Goal: Task Accomplishment & Management: Complete application form

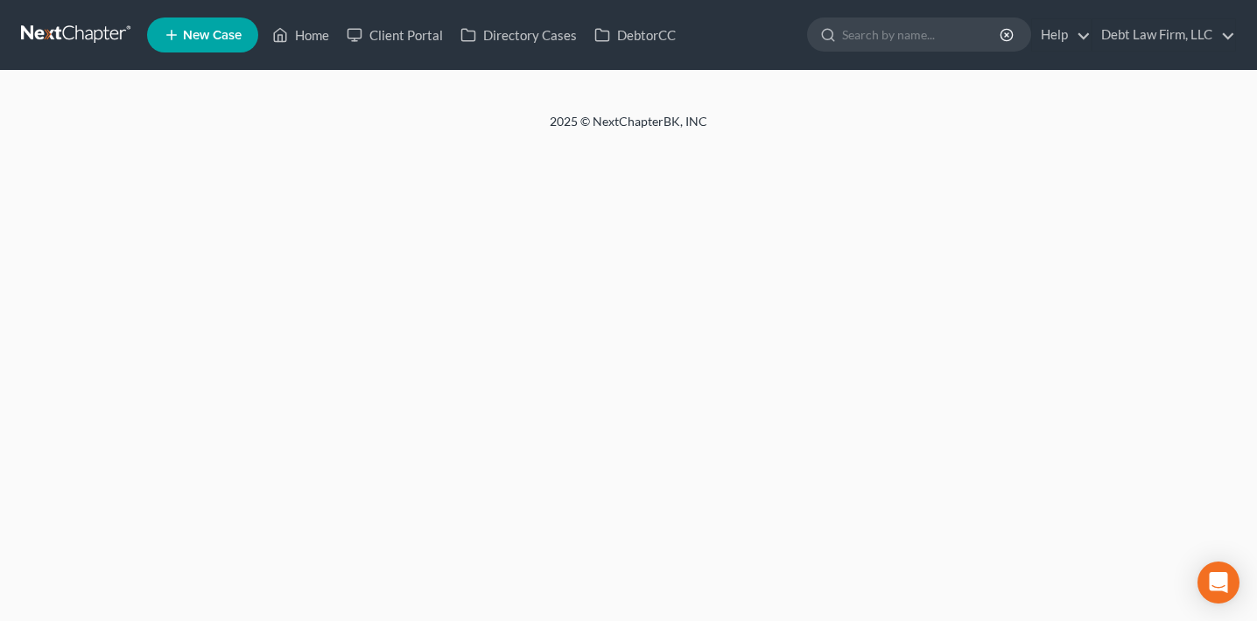
select select "11"
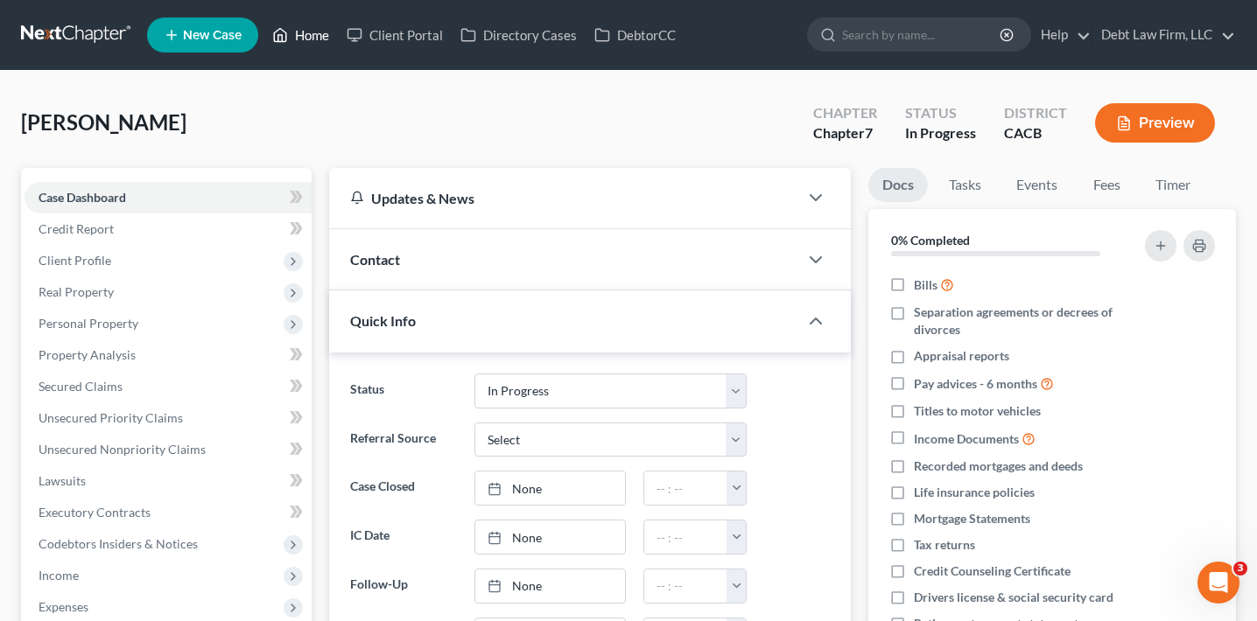
click at [305, 32] on link "Home" at bounding box center [300, 35] width 74 height 32
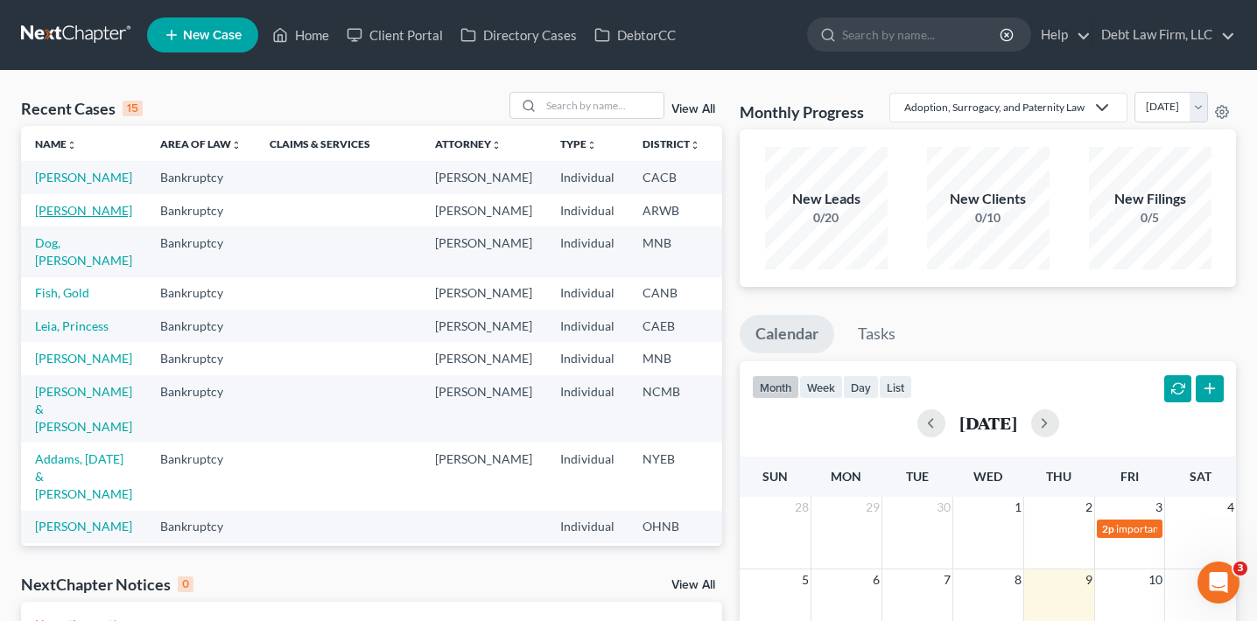
click at [58, 218] on link "[PERSON_NAME]" at bounding box center [83, 210] width 97 height 15
select select "3"
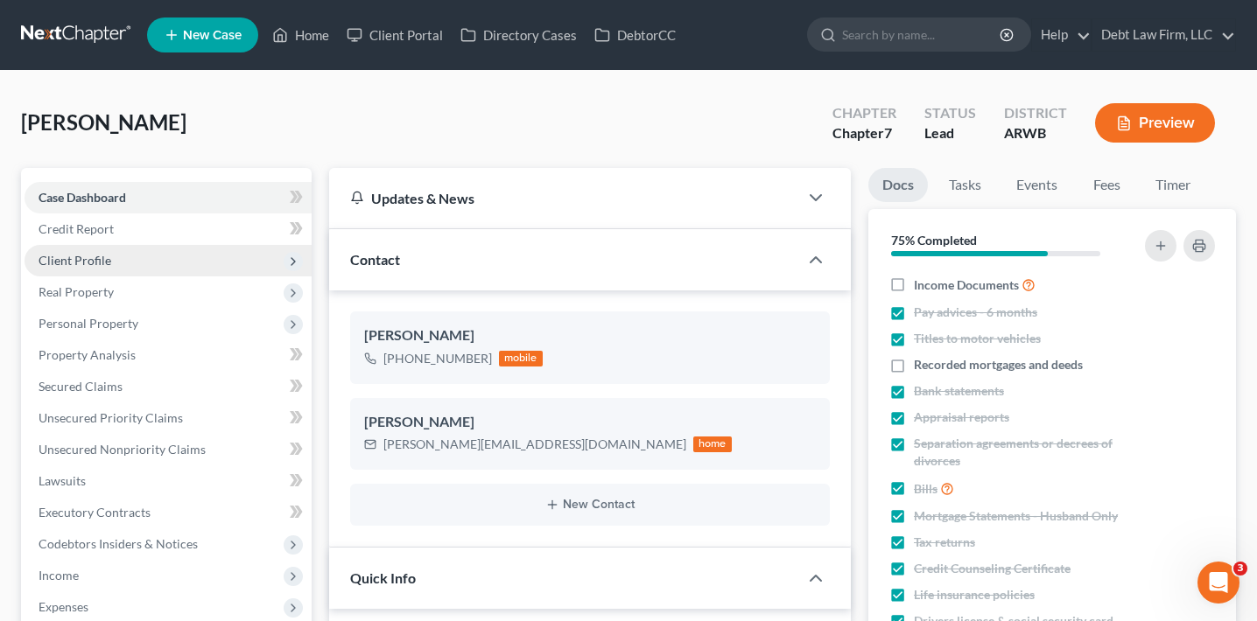
click at [150, 261] on span "Client Profile" at bounding box center [168, 261] width 287 height 32
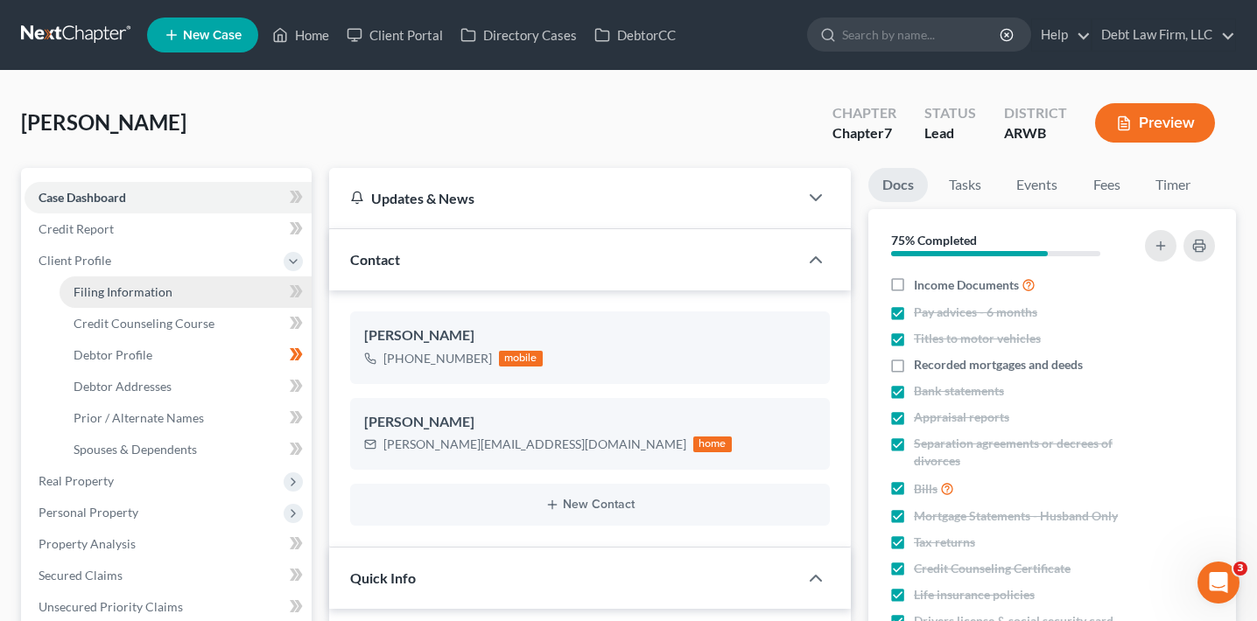
scroll to position [668, 0]
click at [150, 295] on span "Filing Information" at bounding box center [123, 291] width 99 height 15
select select "1"
select select "0"
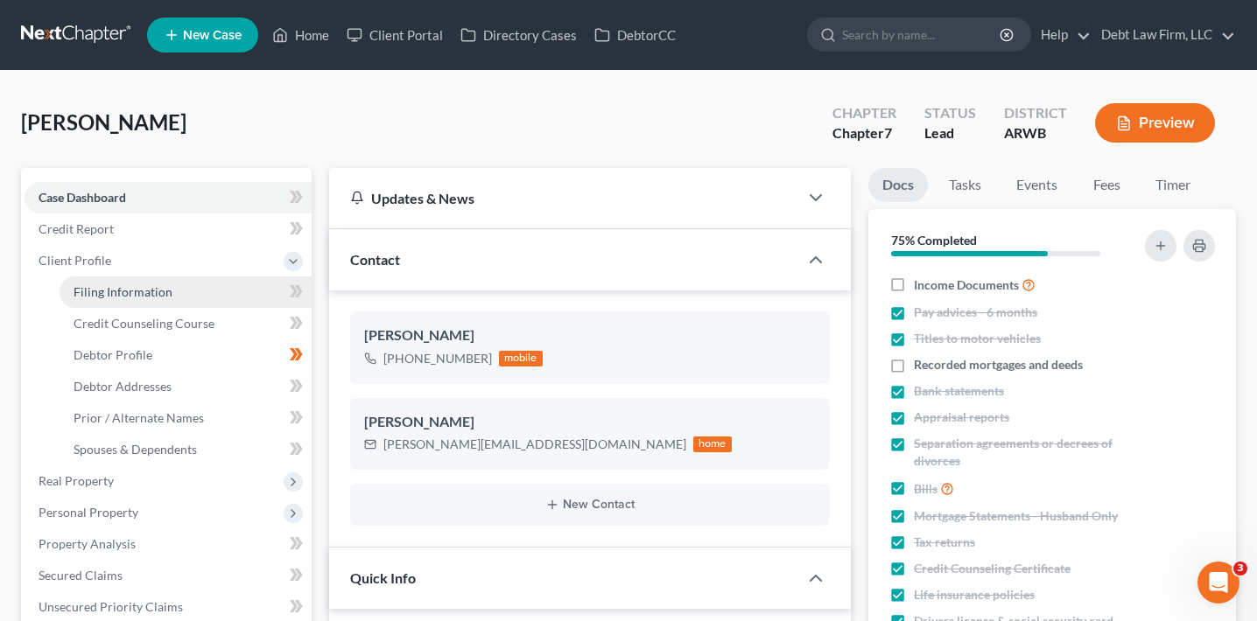
select select "0"
select select "50"
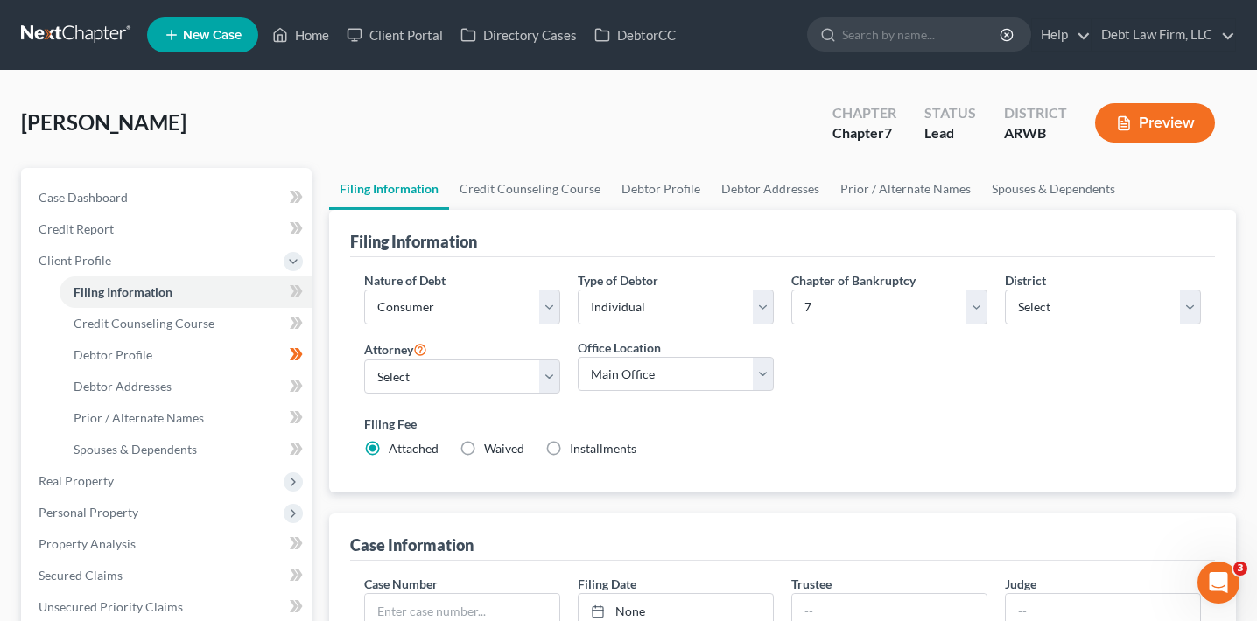
select select "3"
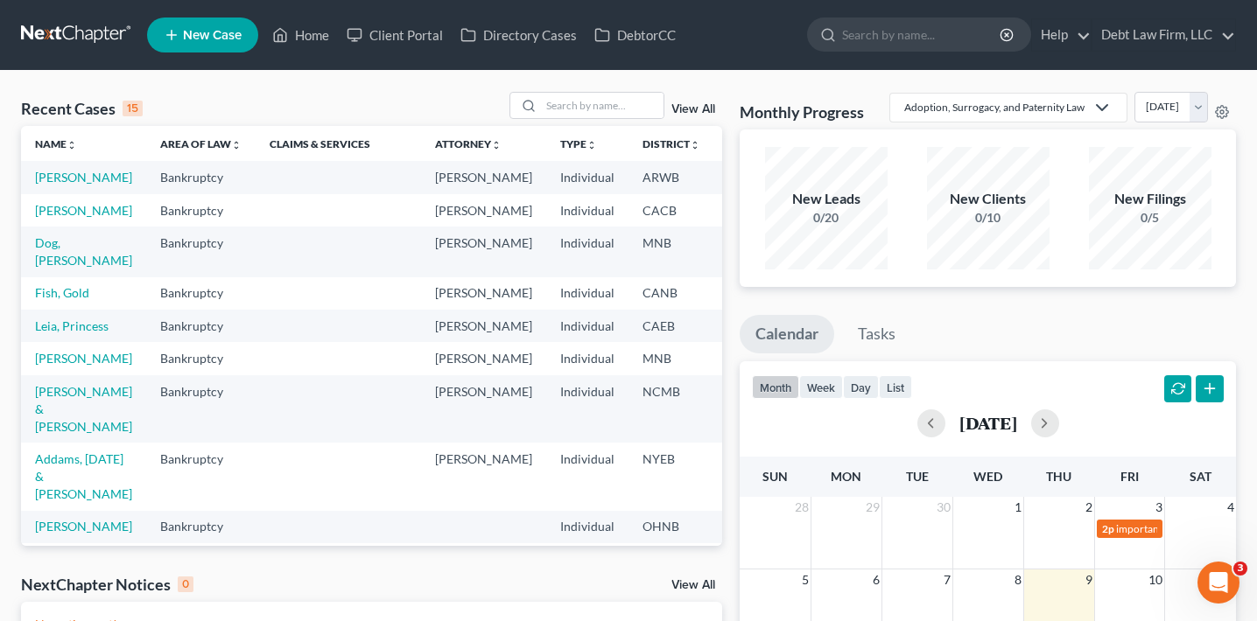
click at [700, 109] on link "View All" at bounding box center [693, 109] width 44 height 12
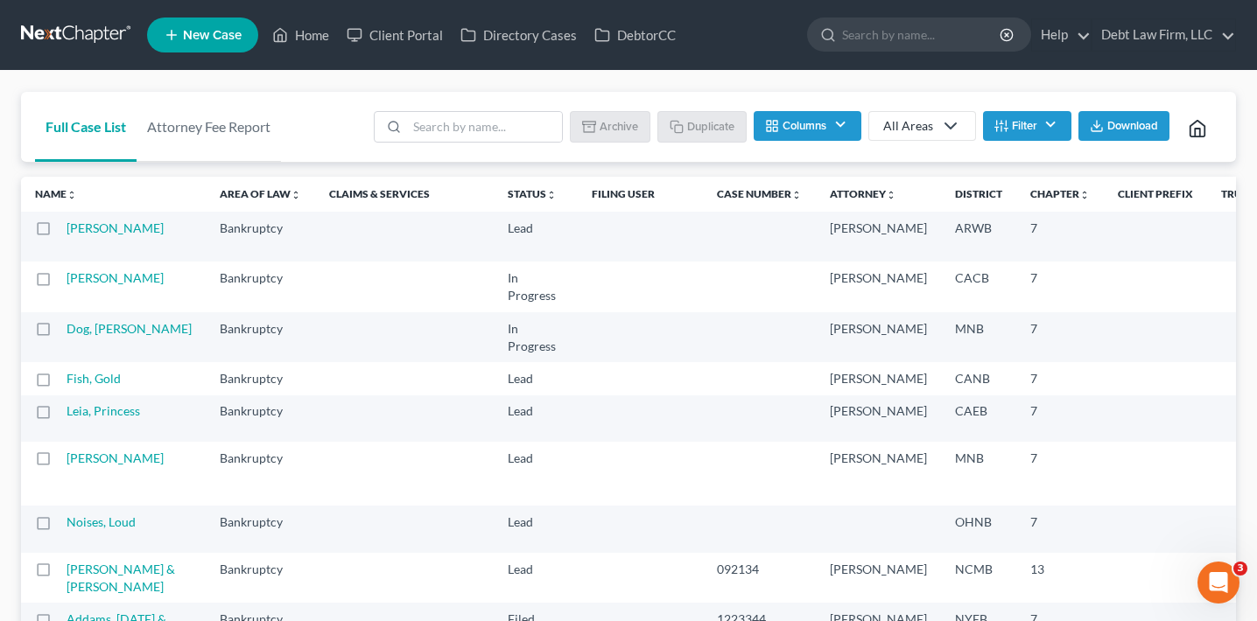
click at [1037, 127] on button "Filter" at bounding box center [1027, 126] width 88 height 30
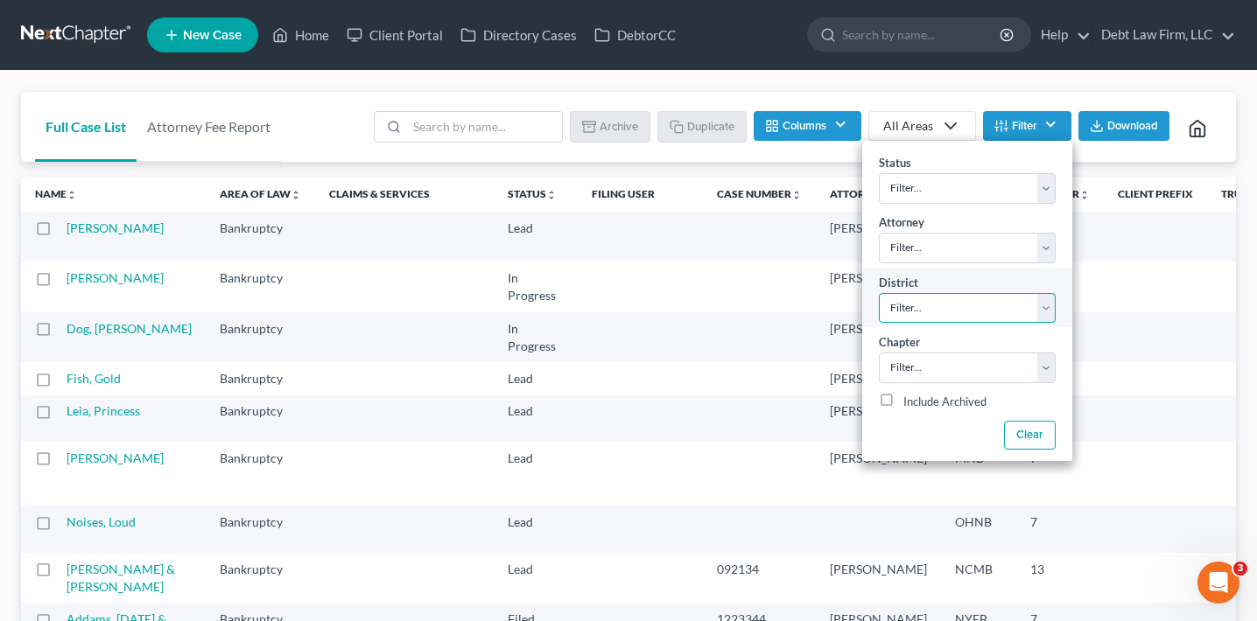
click at [947, 314] on select "Filter... Filter... [US_STATE] - [GEOGRAPHIC_DATA] [US_STATE] - [GEOGRAPHIC_DAT…" at bounding box center [967, 308] width 177 height 31
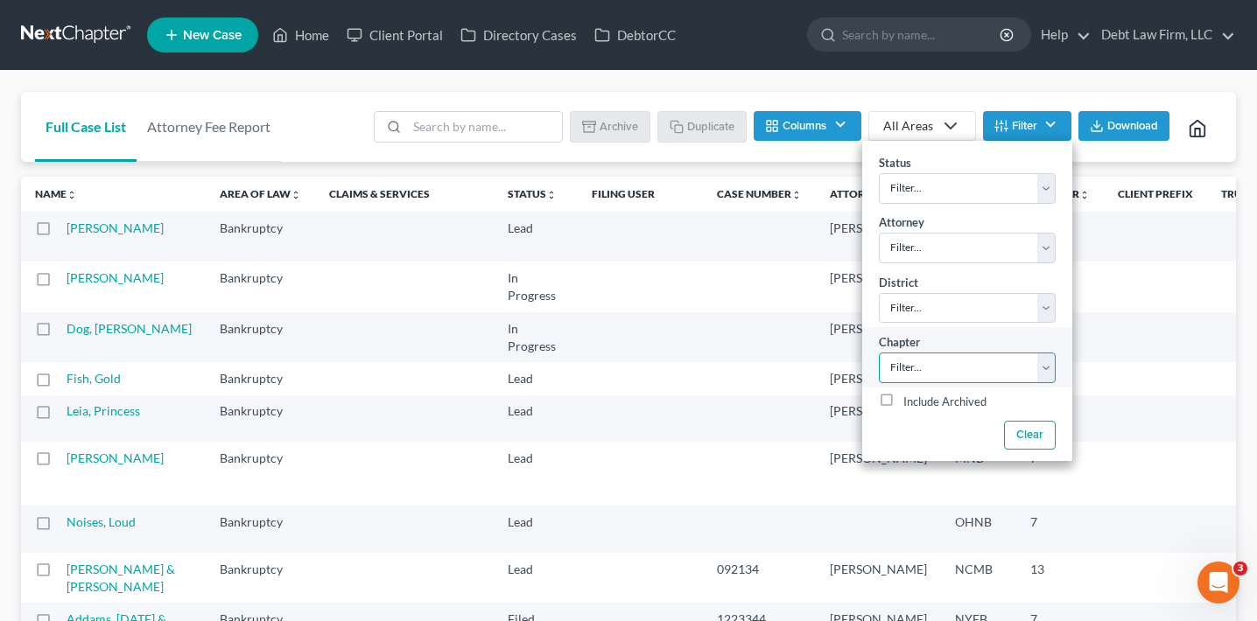
click at [943, 354] on select "Filter... 7 11 13" at bounding box center [967, 368] width 177 height 31
select select "0"
click at [879, 353] on select "Filter... 7 11 13" at bounding box center [967, 368] width 177 height 31
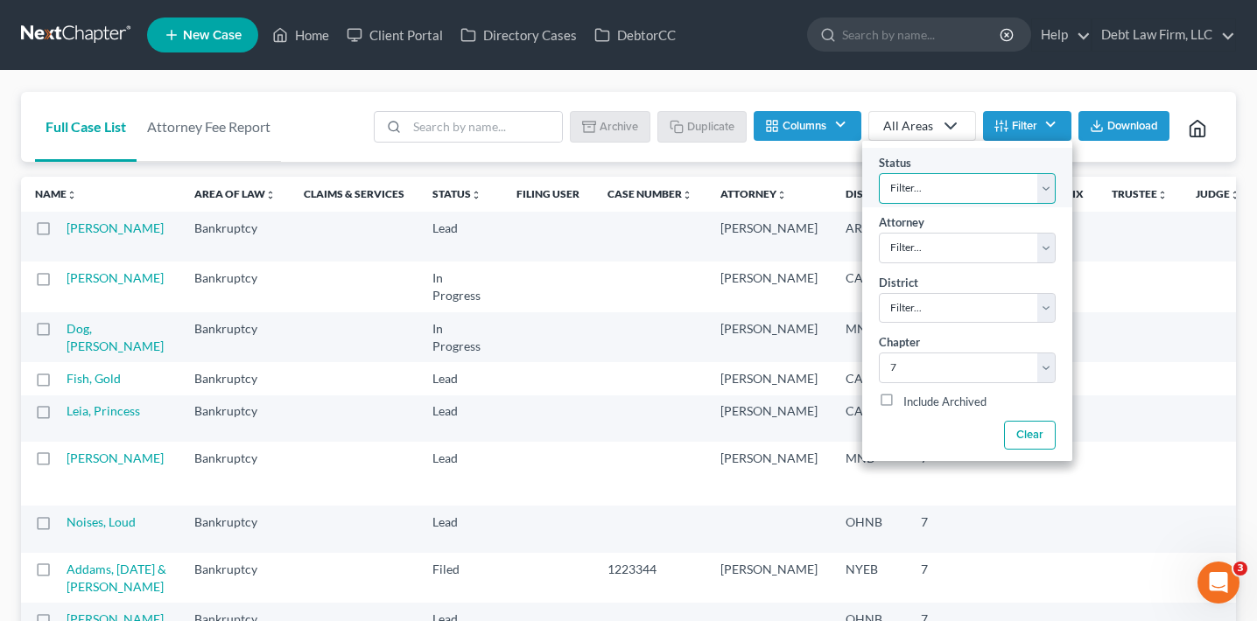
click at [954, 195] on select "Filter... Closed Deceased Discharged Discharged & Reported Discharge Litigation…" at bounding box center [967, 188] width 177 height 31
click at [1196, 199] on link "Judge unfold_more expand_more expand_less" at bounding box center [1218, 193] width 45 height 13
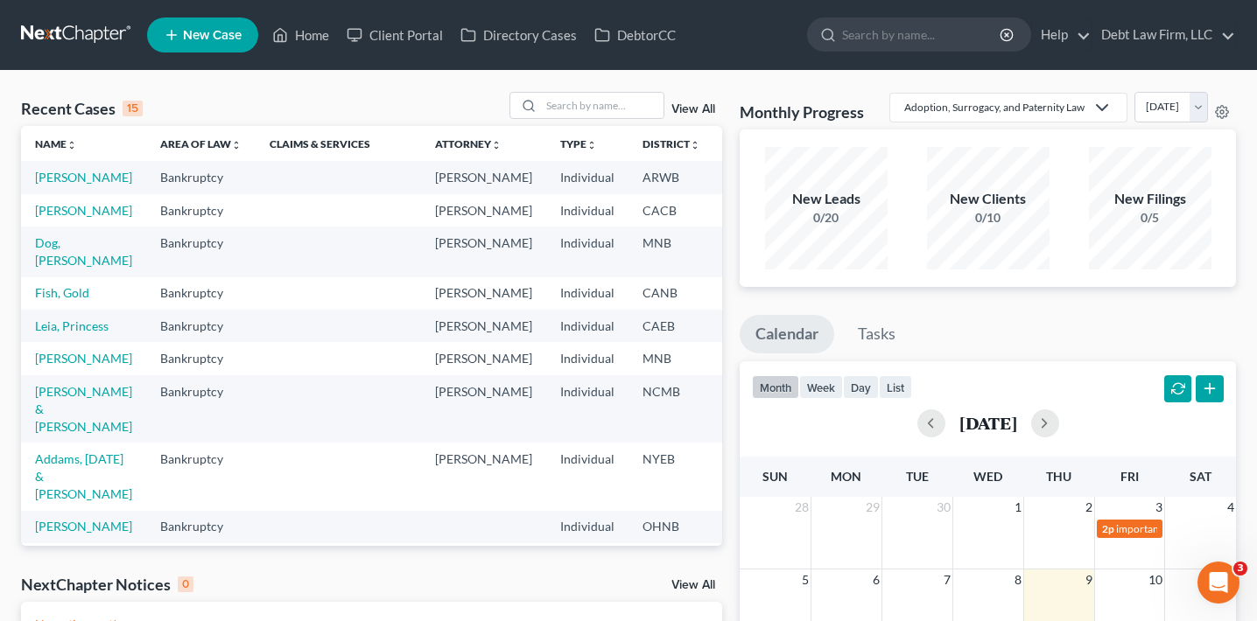
click at [701, 115] on link "View All" at bounding box center [693, 109] width 44 height 12
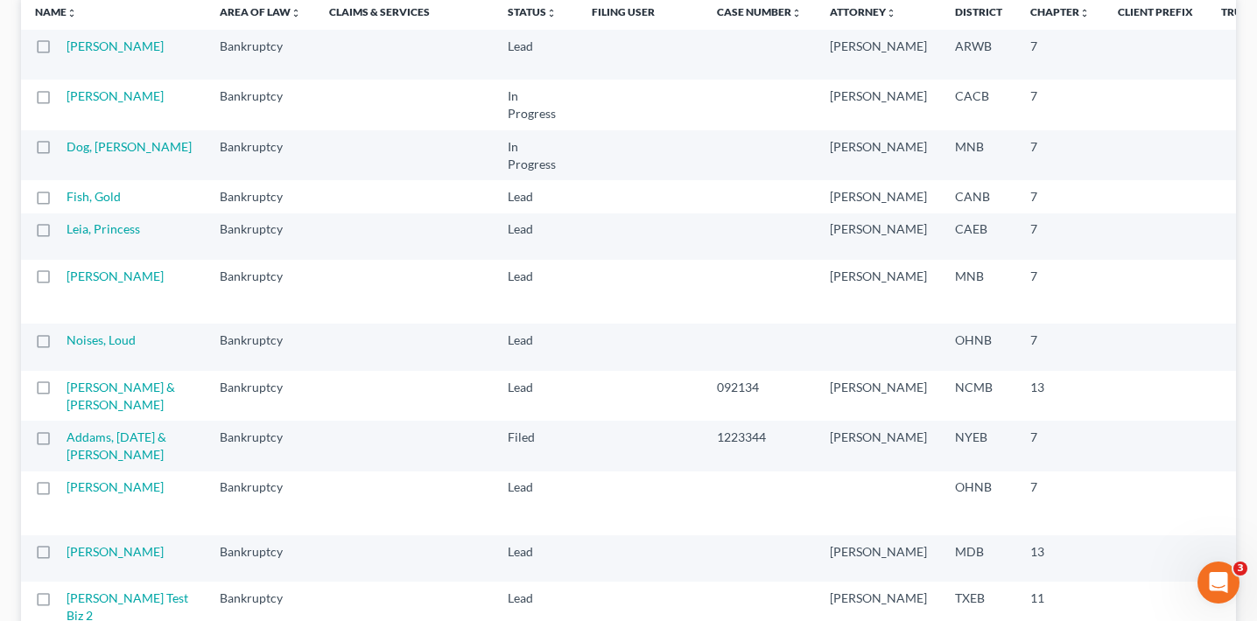
scroll to position [186, 0]
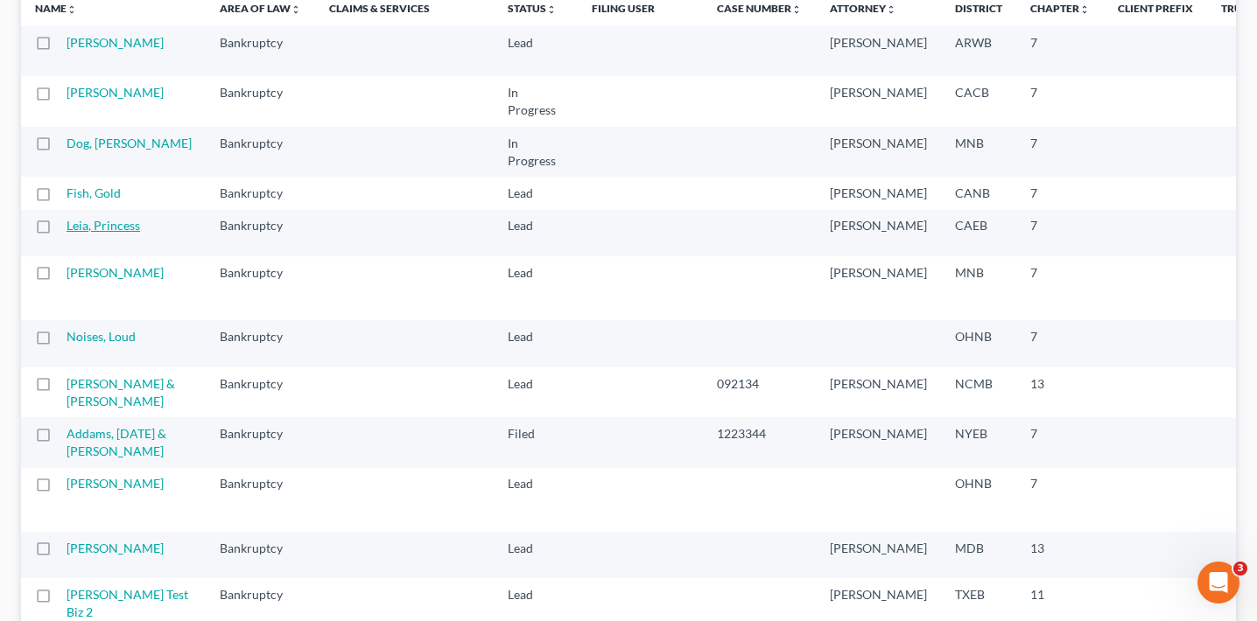
click at [113, 233] on link "Leia, Princess" at bounding box center [104, 225] width 74 height 15
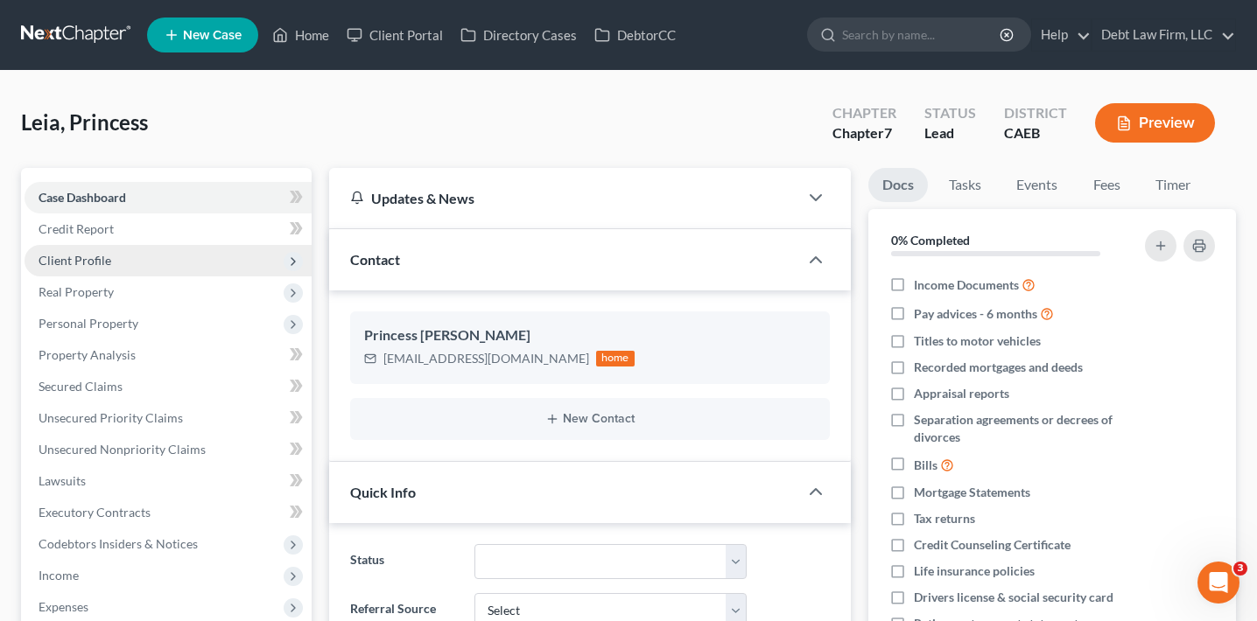
click at [122, 264] on span "Client Profile" at bounding box center [168, 261] width 287 height 32
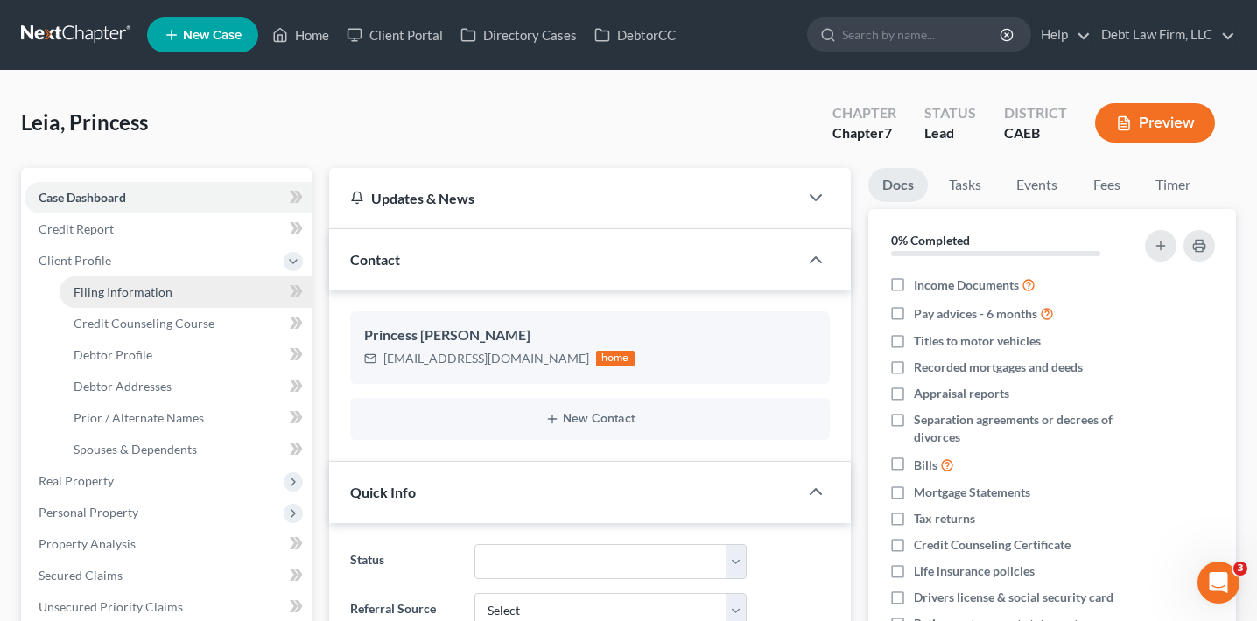
click at [122, 292] on span "Filing Information" at bounding box center [123, 291] width 99 height 15
select select "1"
select select "0"
select select "8"
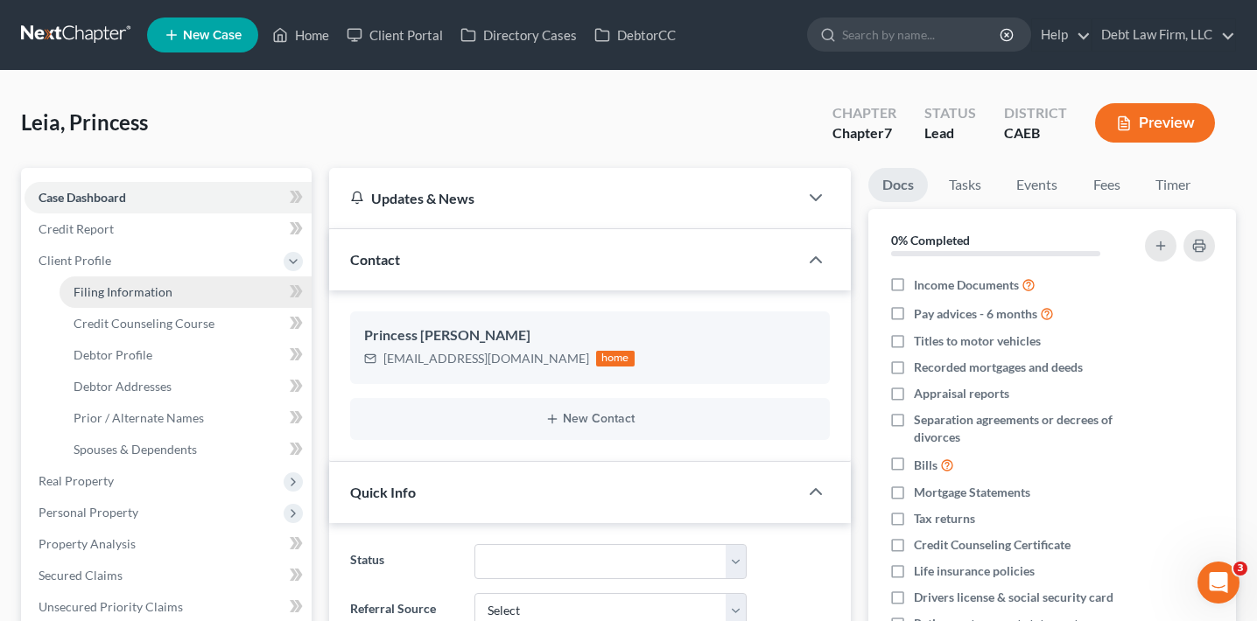
select select "18"
select select "21"
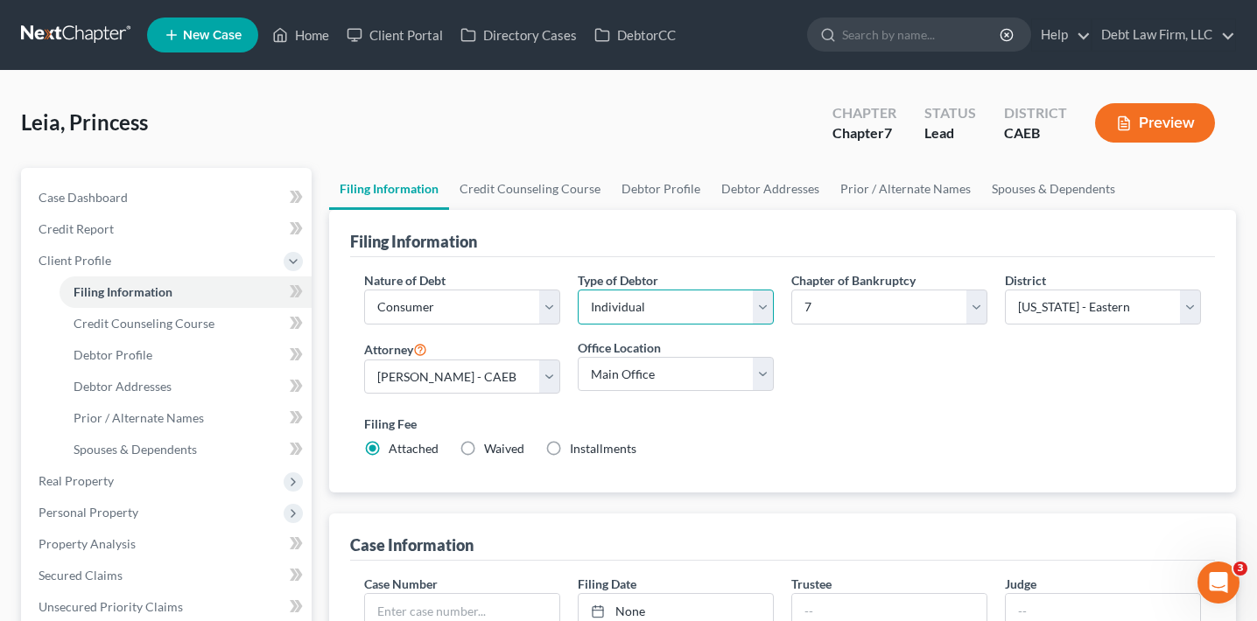
click at [619, 305] on select "Select Individual Joint" at bounding box center [676, 307] width 196 height 35
click at [450, 292] on select "Select Business Consumer Other" at bounding box center [462, 307] width 196 height 35
select select "0"
click at [364, 290] on select "Select Business Consumer Other" at bounding box center [462, 307] width 196 height 35
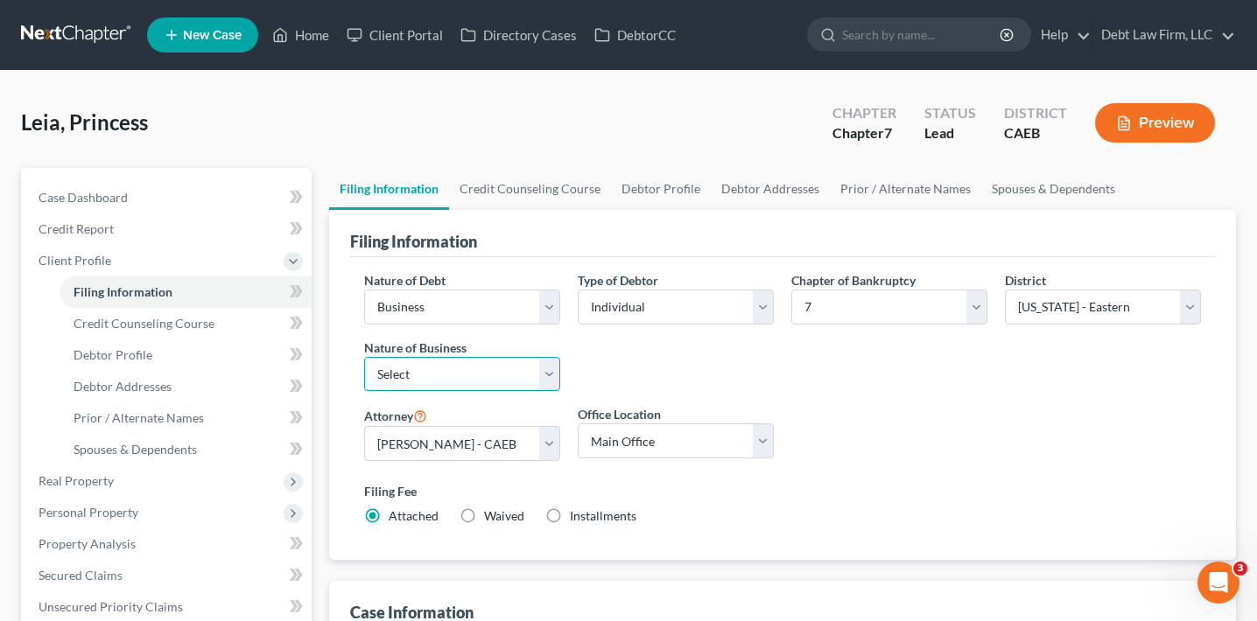
click at [431, 382] on select "Select Clearing Bank Commodity Broker Health Care Business Other Railroad Singl…" at bounding box center [462, 374] width 196 height 35
select select "3"
click at [364, 357] on select "Select Clearing Bank Commodity Broker Health Care Business Other Railroad Singl…" at bounding box center [462, 374] width 196 height 35
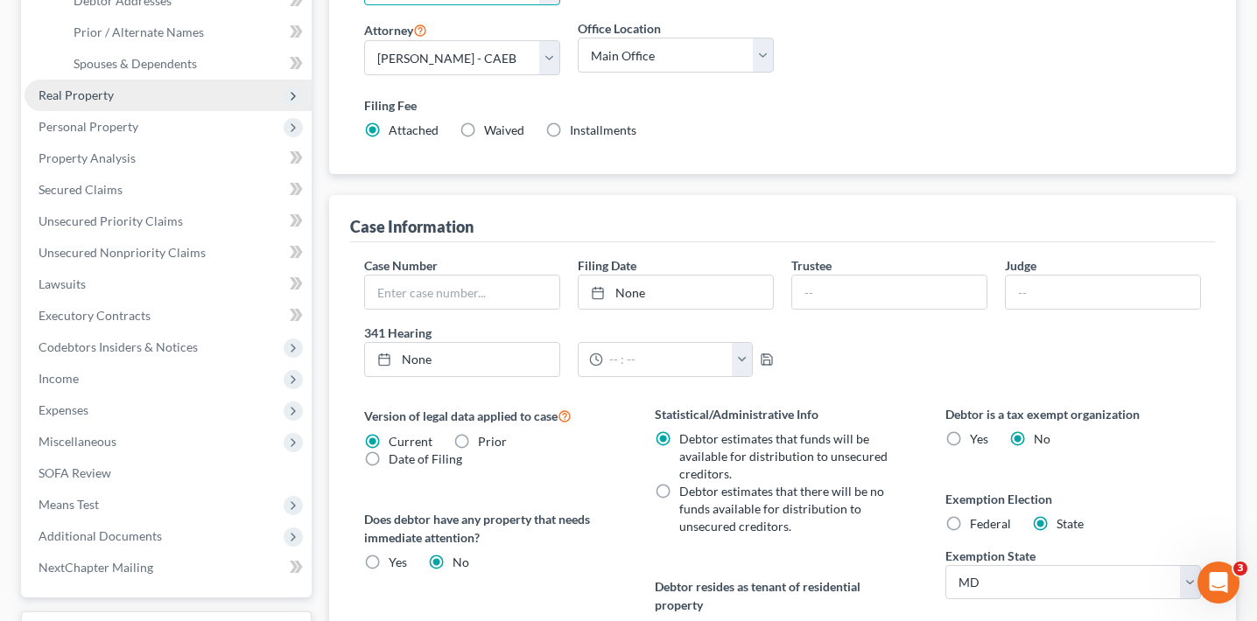
scroll to position [529, 0]
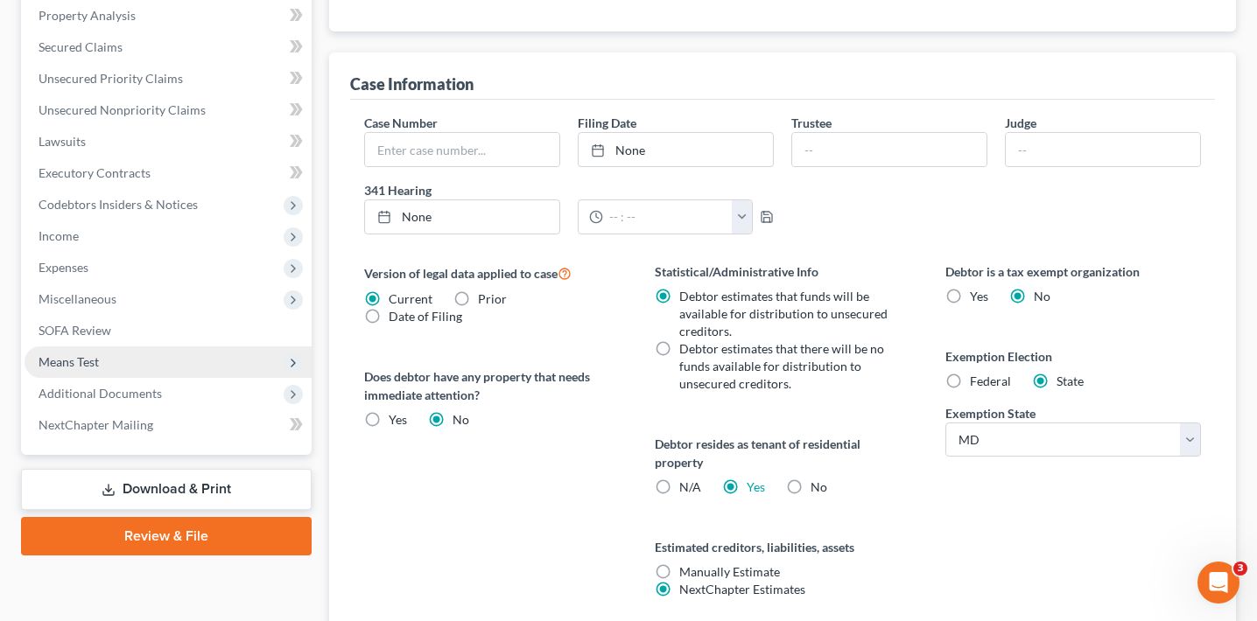
click at [191, 370] on span "Means Test" at bounding box center [168, 363] width 287 height 32
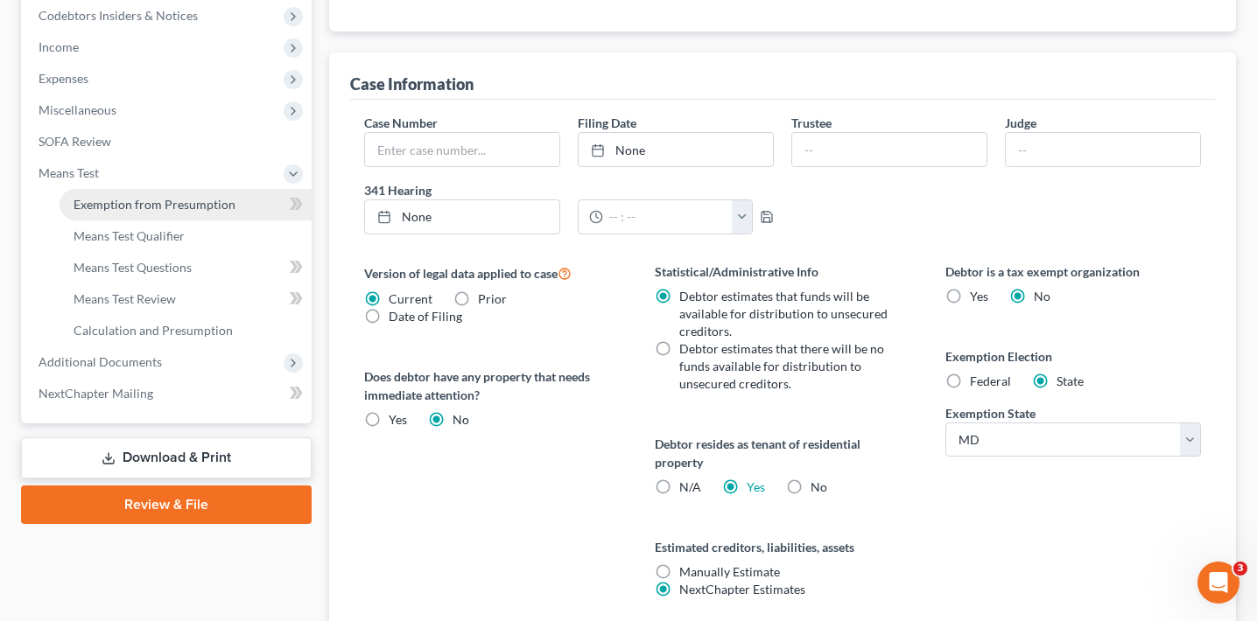
scroll to position [340, 0]
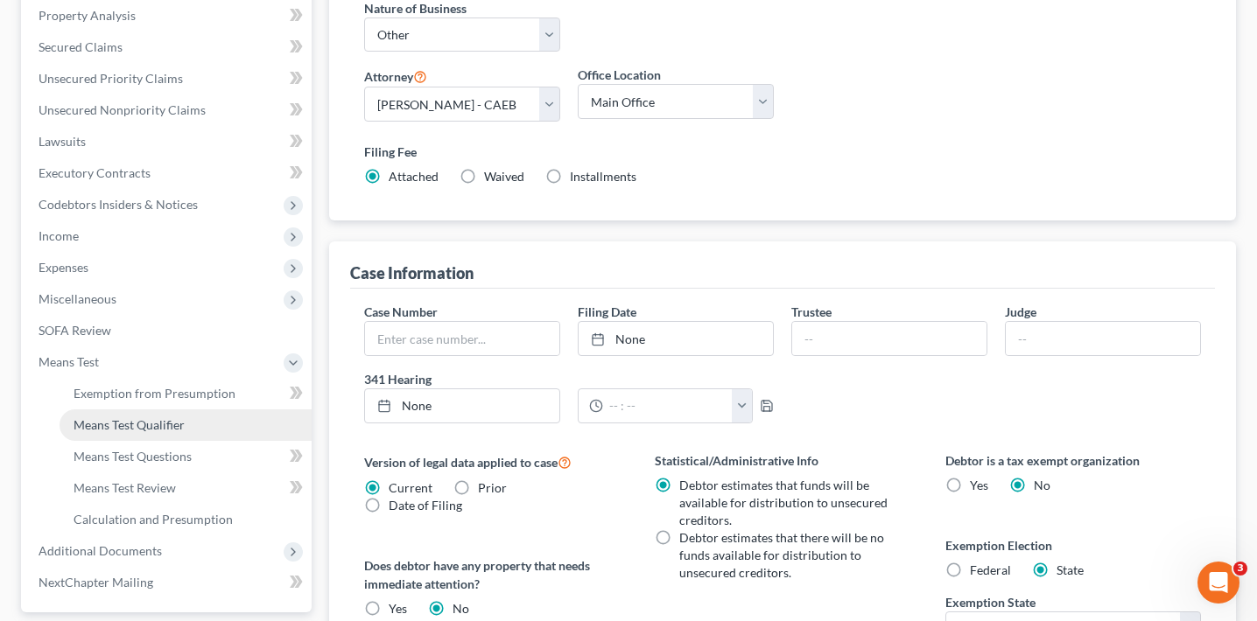
click at [174, 425] on span "Means Test Qualifier" at bounding box center [129, 424] width 111 height 15
